Goal: Participate in discussion: Engage in conversation with other users on a specific topic

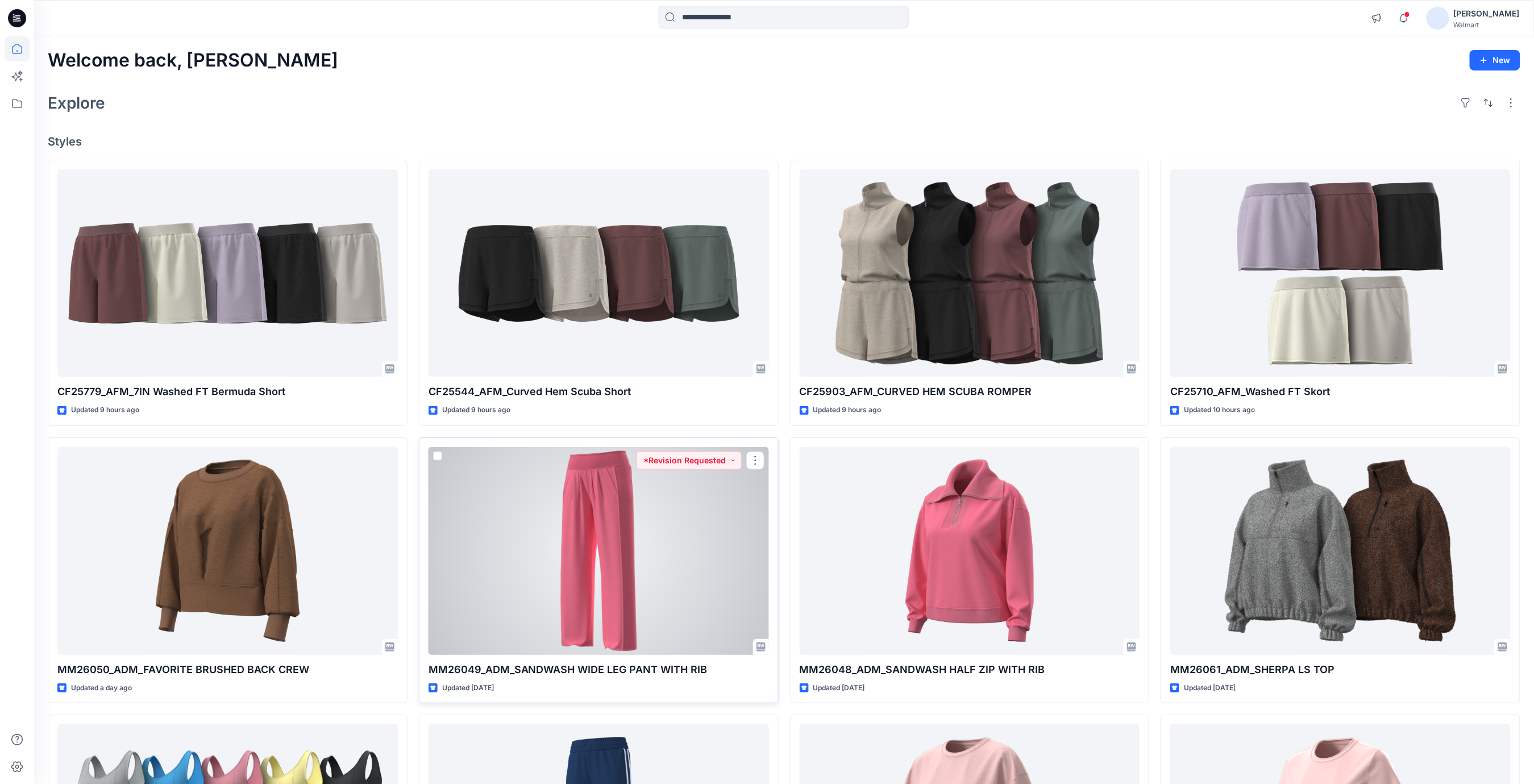
click at [644, 506] on div at bounding box center [599, 550] width 341 height 208
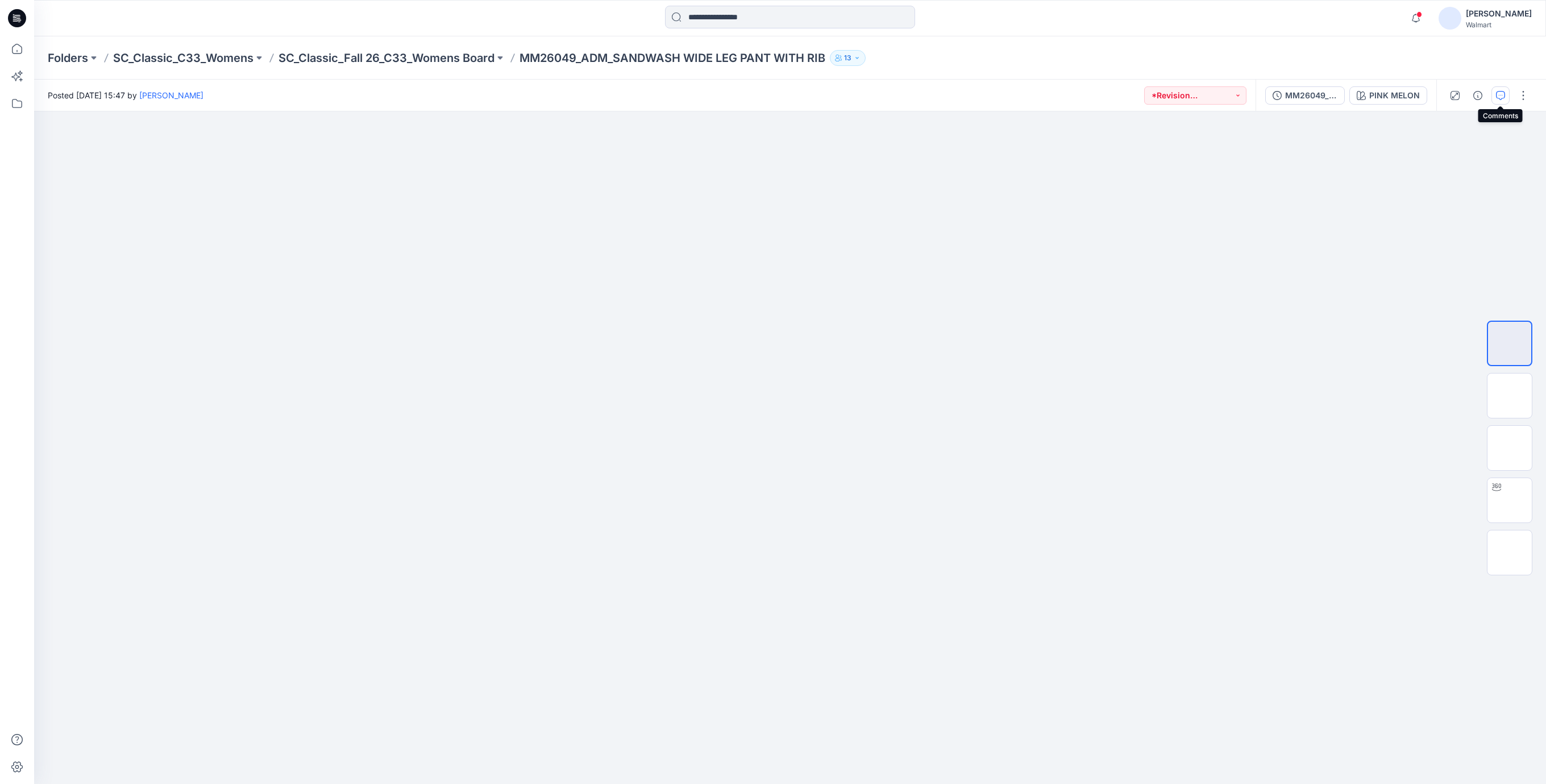
click at [1498, 101] on button "button" at bounding box center [1501, 95] width 18 height 18
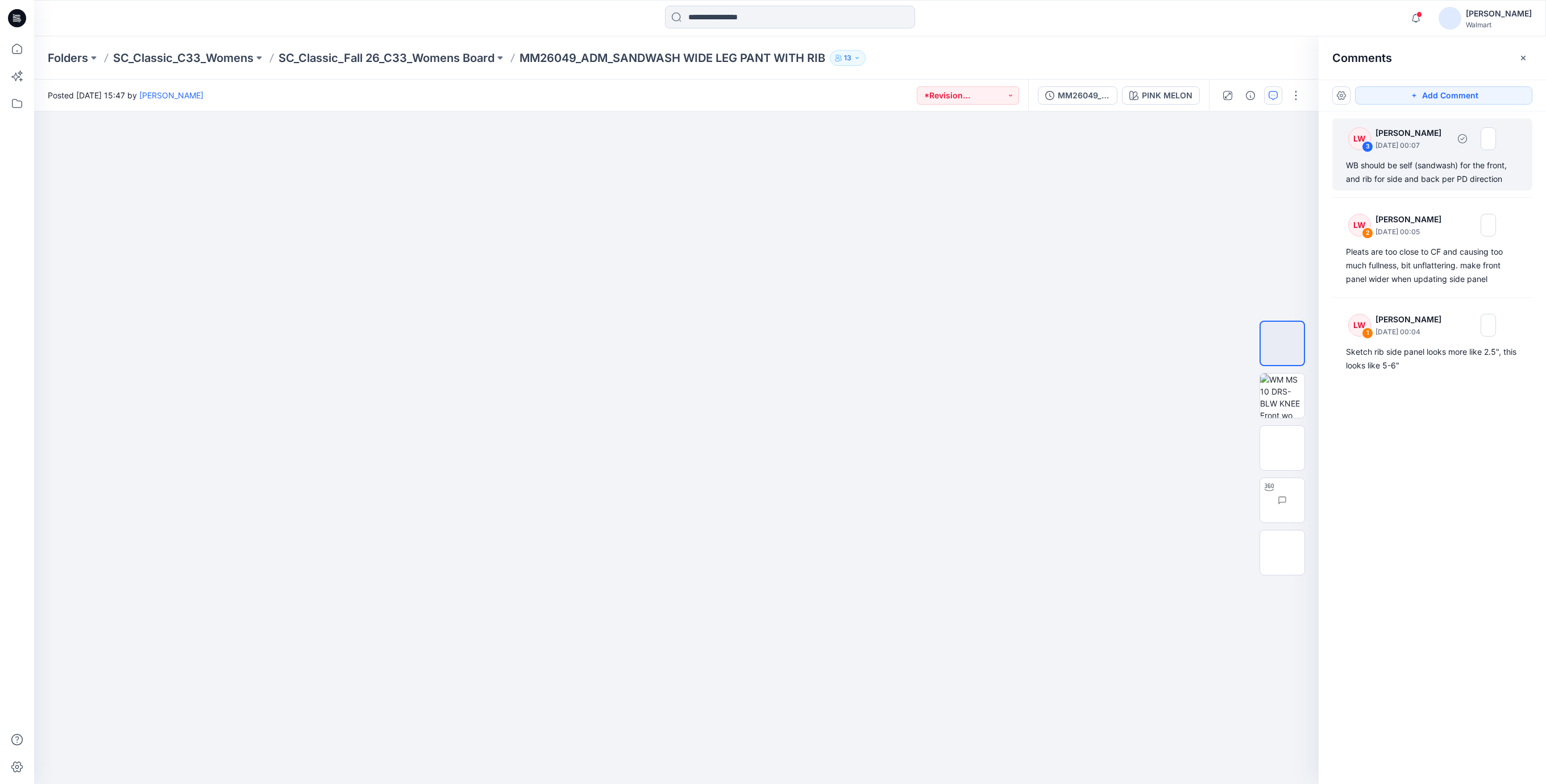
click at [1389, 176] on div "WB should be self (sandwash) for the front, and rib for side and back per PD di…" at bounding box center [1432, 173] width 173 height 27
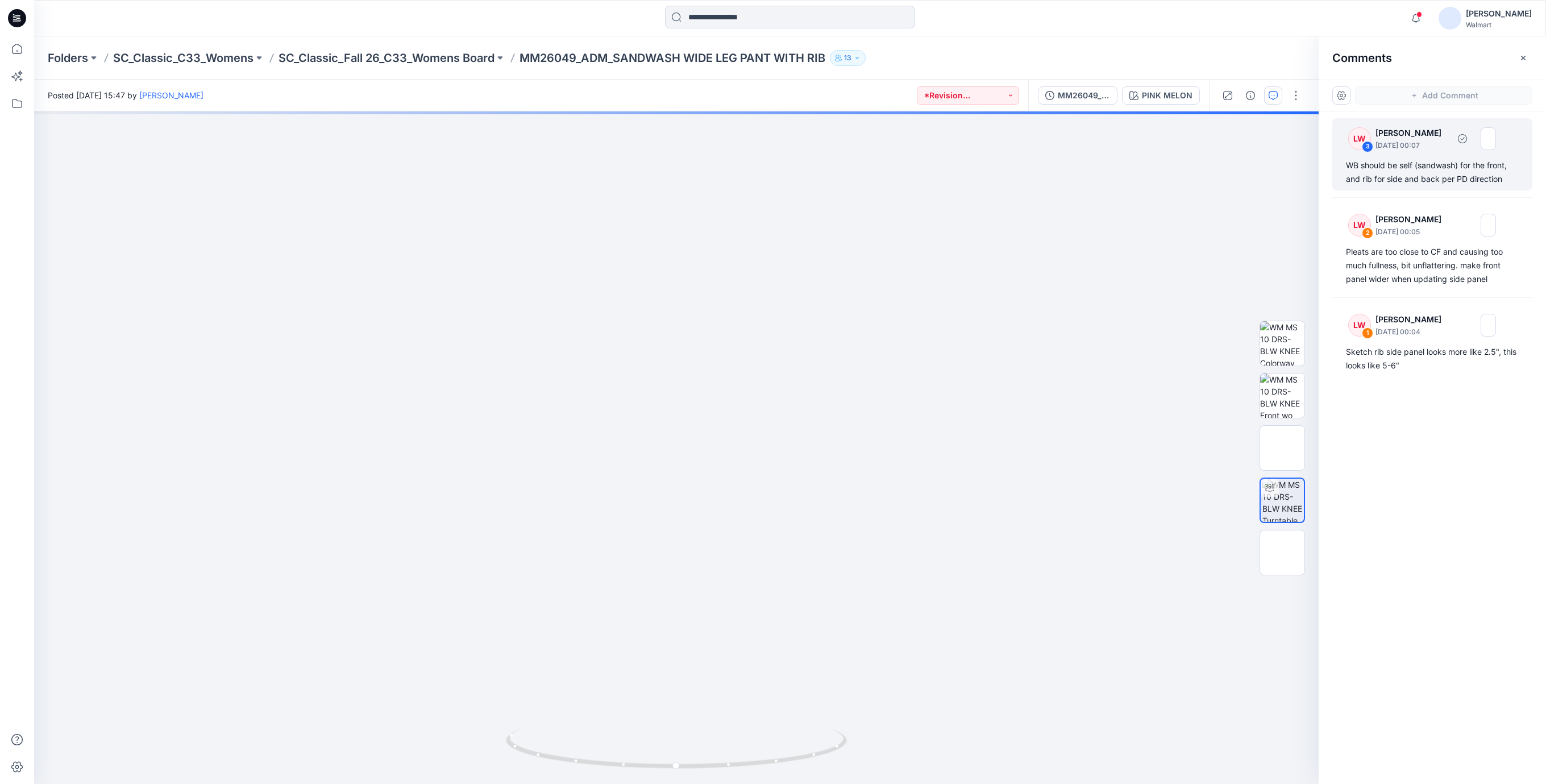
click at [1377, 163] on div "WB should be self (sandwash) for the front, and rib for side and back per PD di…" at bounding box center [1432, 173] width 173 height 27
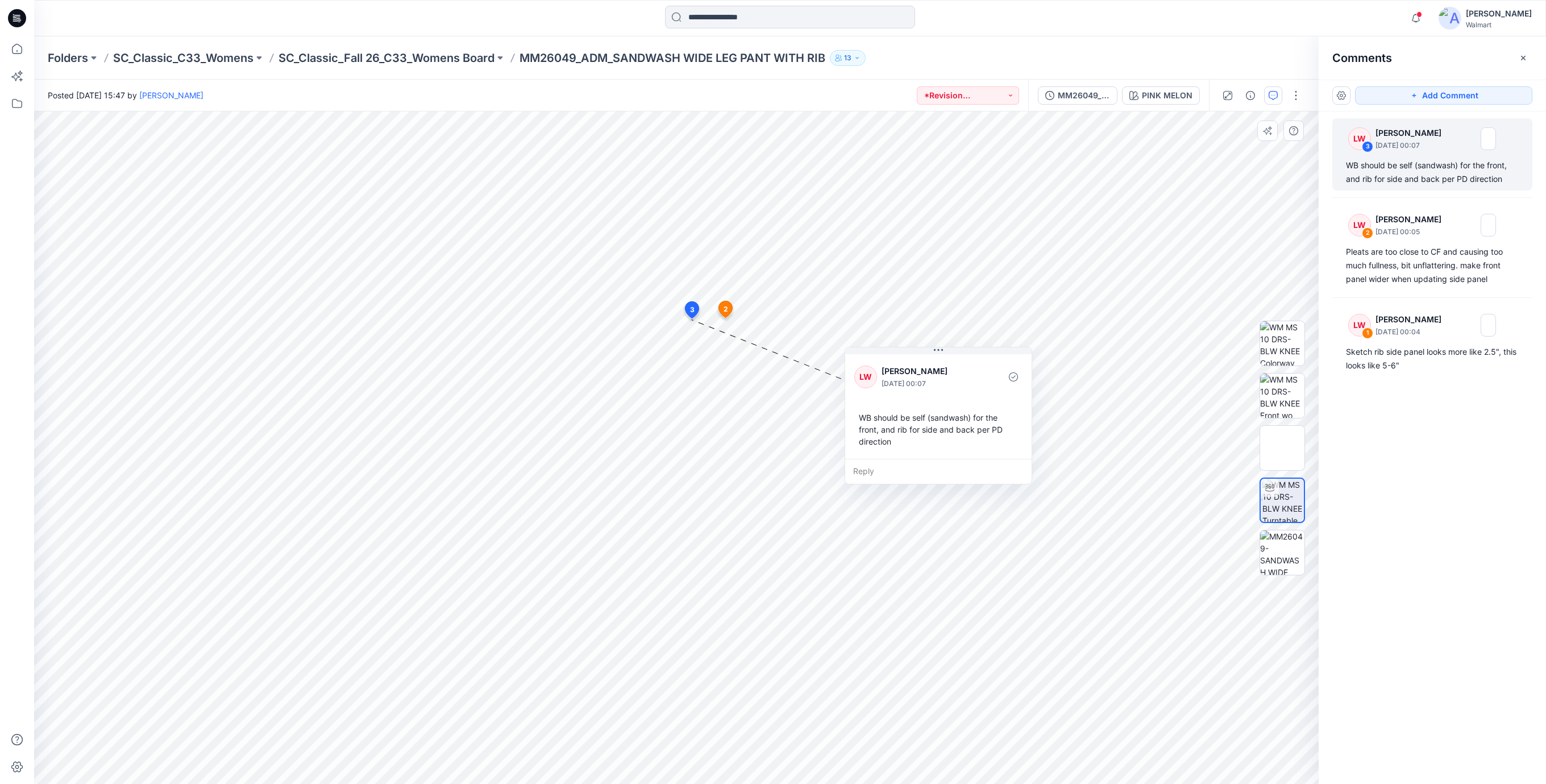
drag, startPoint x: 770, startPoint y: 415, endPoint x: 941, endPoint y: 437, distance: 172.4
click at [941, 437] on div "WB should be self (sandwash) for the front, and rib for side and back per PD di…" at bounding box center [938, 429] width 168 height 45
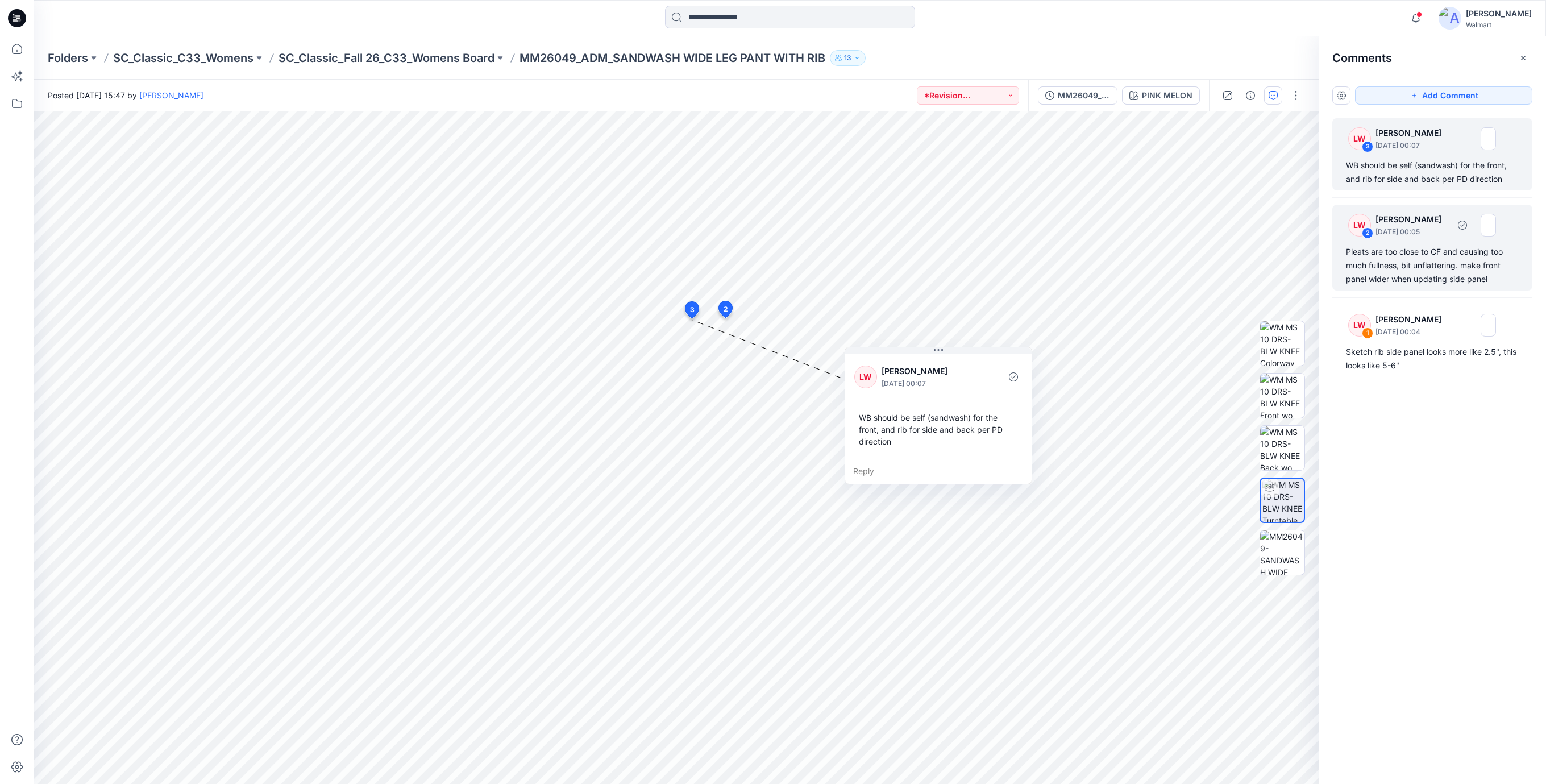
click at [1367, 263] on div "Pleats are too close to CF and causing too much fullness, bit unflattering. mak…" at bounding box center [1432, 266] width 173 height 41
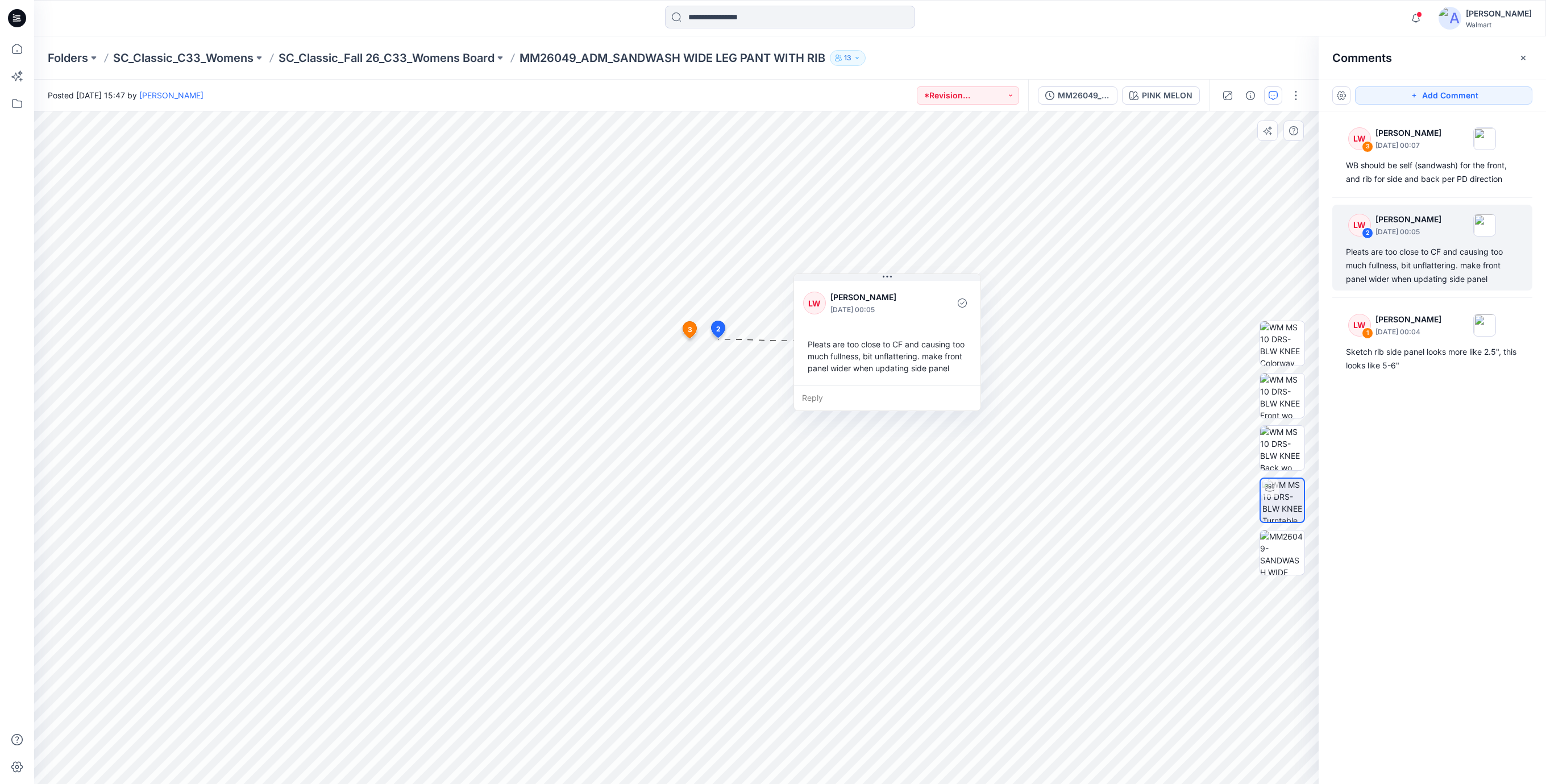
drag, startPoint x: 813, startPoint y: 433, endPoint x: 906, endPoint y: 363, distance: 116.4
click at [906, 363] on div "Pleats are too close to CF and causing too much fullness, bit unflattering. mak…" at bounding box center [887, 356] width 168 height 45
click at [1377, 357] on div "Sketch rib side panel looks more like 2.5", this looks like 5-6"" at bounding box center [1432, 359] width 173 height 27
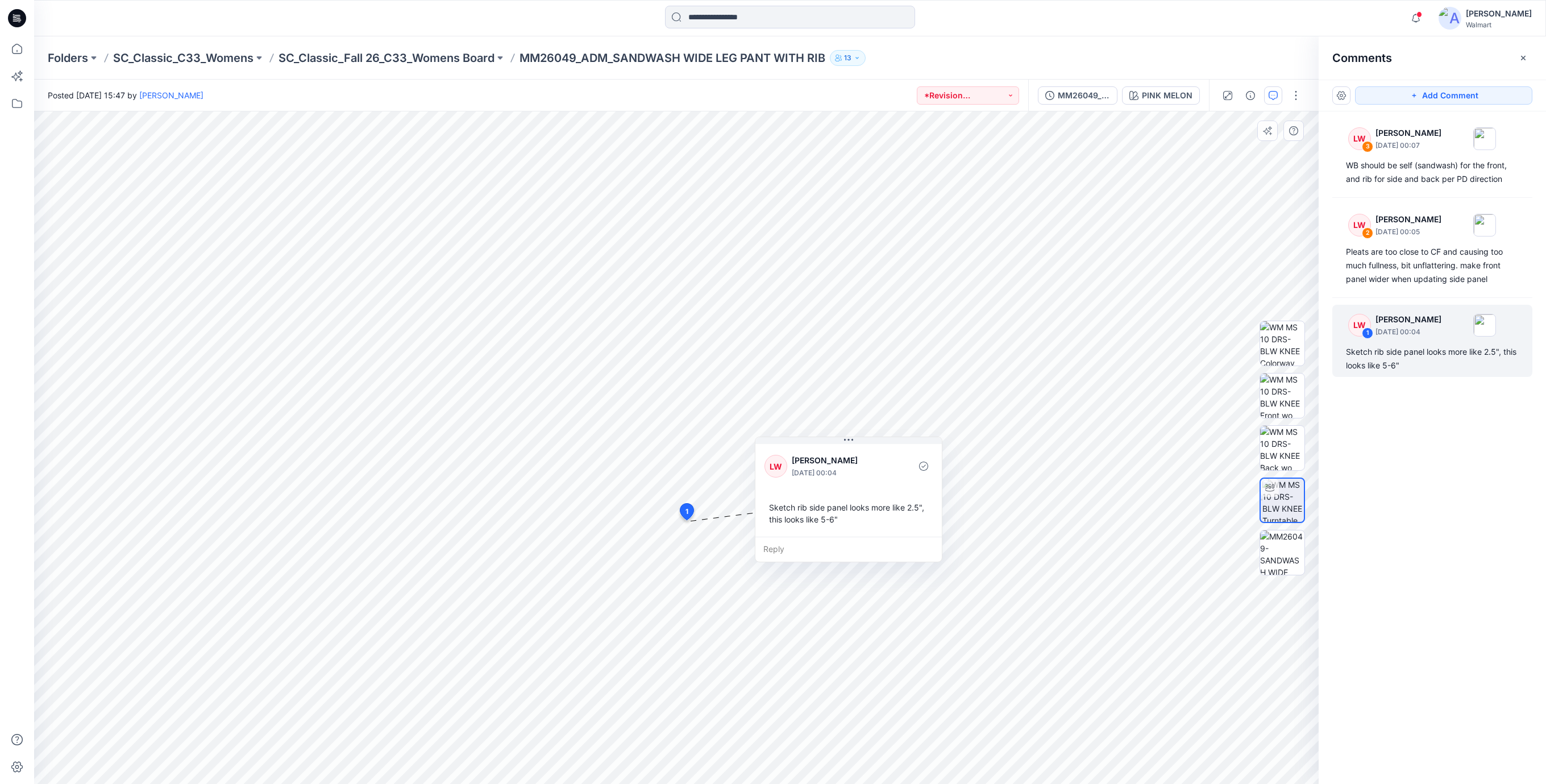
drag, startPoint x: 757, startPoint y: 618, endPoint x: 840, endPoint y: 526, distance: 123.9
click at [840, 526] on div "Sketch rib side panel looks more like 2.5", this looks like 5-6"" at bounding box center [848, 513] width 168 height 33
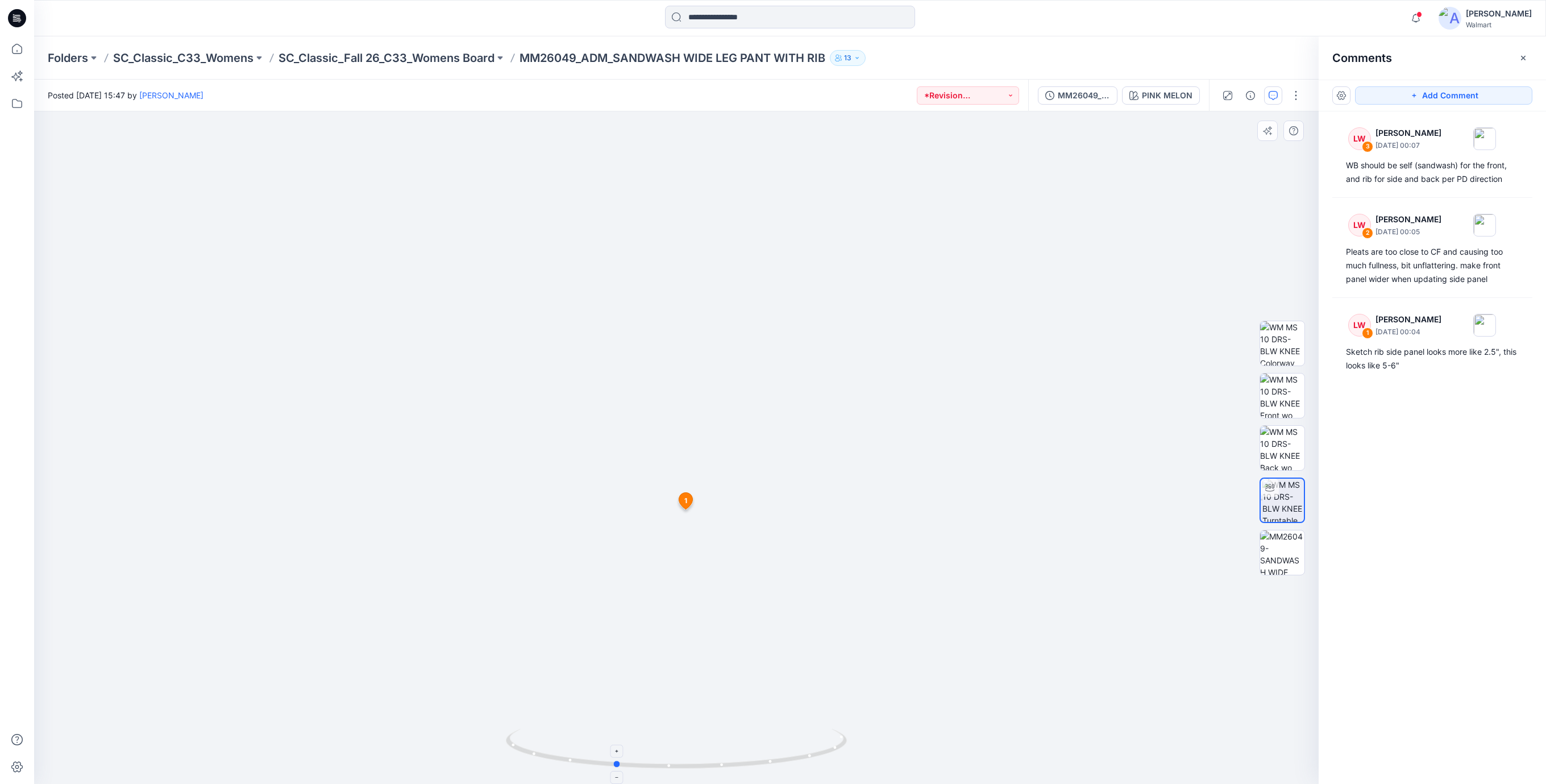
drag, startPoint x: 794, startPoint y: 762, endPoint x: 733, endPoint y: 761, distance: 61.0
click at [733, 761] on icon at bounding box center [678, 750] width 344 height 43
drag, startPoint x: 773, startPoint y: 754, endPoint x: 779, endPoint y: 753, distance: 6.1
click at [779, 753] on icon at bounding box center [678, 750] width 344 height 43
click at [513, 415] on img at bounding box center [676, 376] width 957 height 815
